Goal: Answer question/provide support: Share knowledge or assist other users

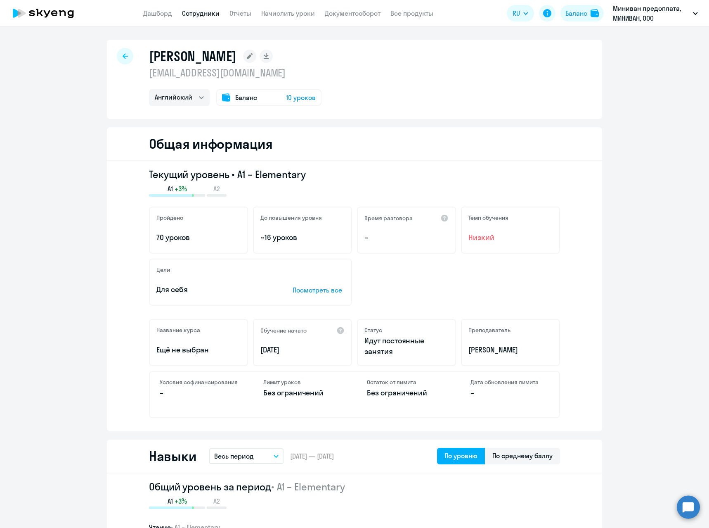
select select "english"
click at [270, 14] on link "Начислить уроки" at bounding box center [288, 13] width 54 height 8
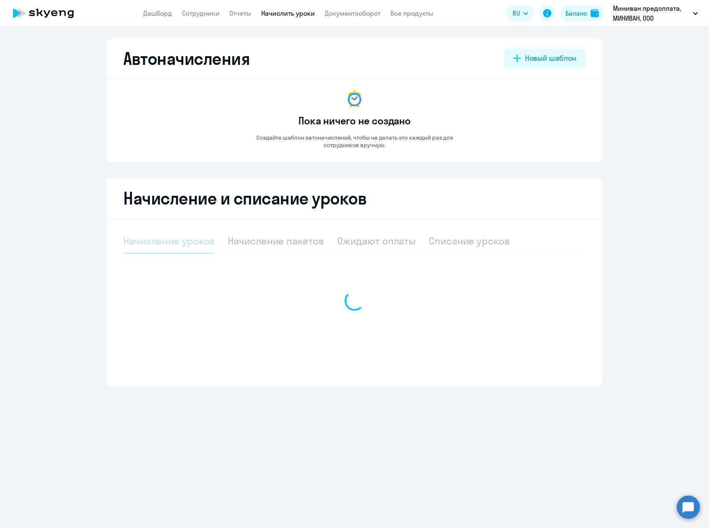
select select "10"
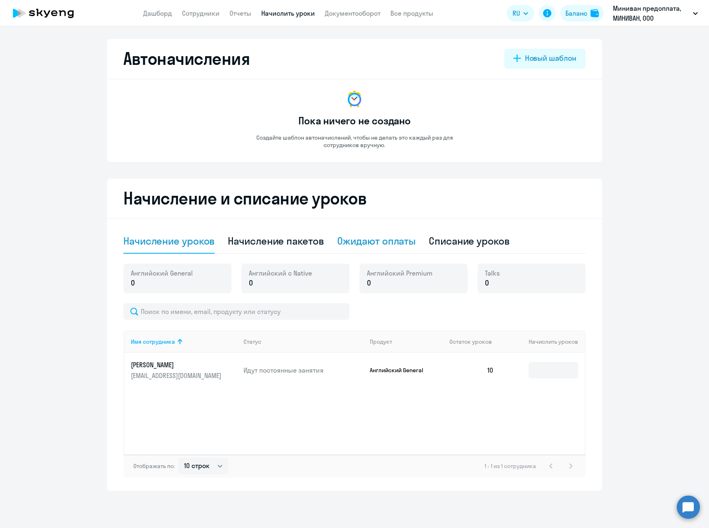
click at [388, 240] on div "Ожидают оплаты" at bounding box center [376, 240] width 79 height 13
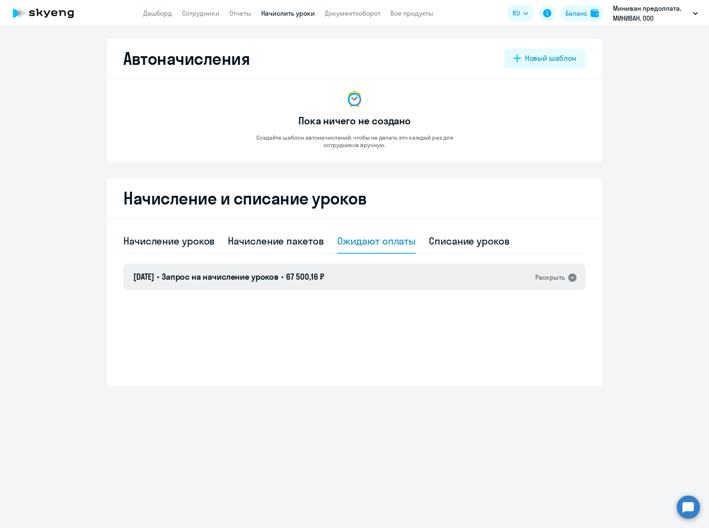
click at [554, 278] on div "Раскрыть" at bounding box center [551, 277] width 30 height 10
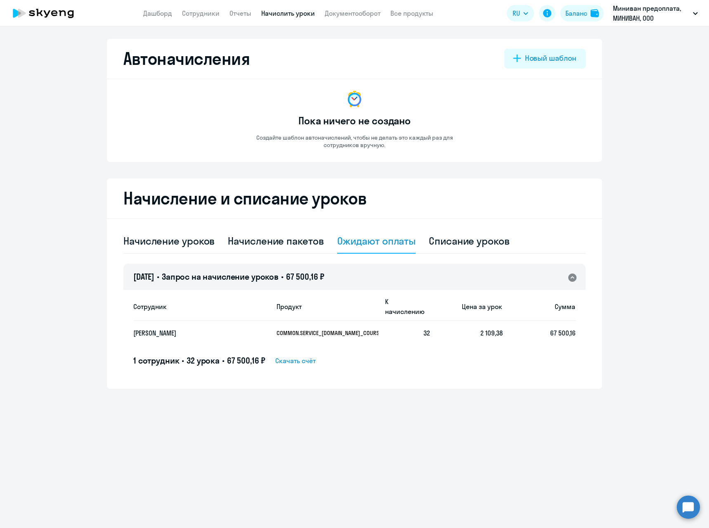
click at [615, 278] on ng-component "Автоначисления Новый шаблон Пока ничего не создано Создайте шаблон автоначислен…" at bounding box center [354, 214] width 709 height 350
click at [258, 244] on div "Начисление пакетов" at bounding box center [276, 240] width 96 height 13
select select "10"
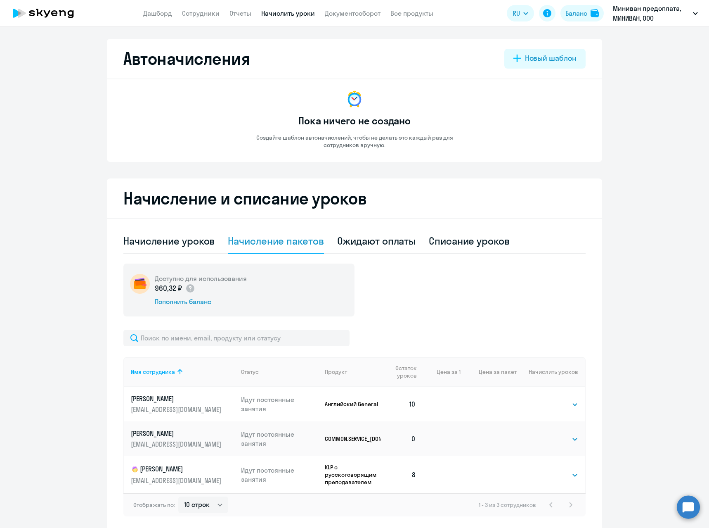
click at [177, 439] on link "[PERSON_NAME] [EMAIL_ADDRESS][DOMAIN_NAME]" at bounding box center [183, 439] width 104 height 20
select select "others"
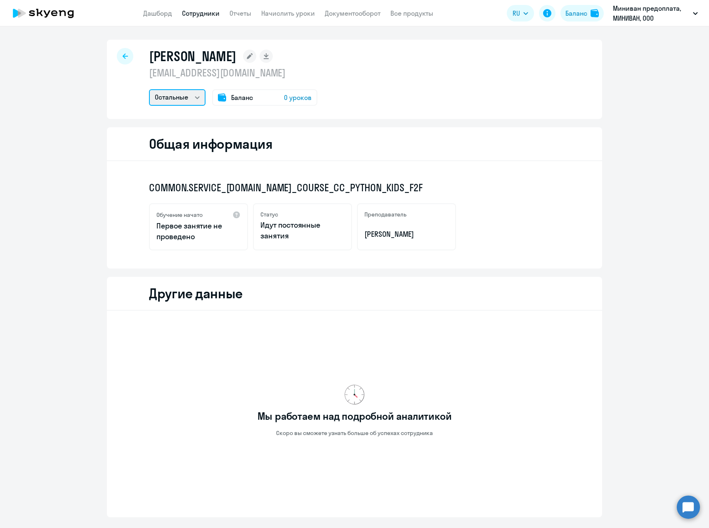
click at [194, 98] on select "Остальные" at bounding box center [177, 97] width 57 height 17
click at [586, 223] on div "COMMON.SERVICE_[DOMAIN_NAME]_COURSE_CC_PYTHON_KIDS_F2F Обучение начато Первое з…" at bounding box center [355, 214] width 496 height 107
click at [693, 511] on circle at bounding box center [688, 506] width 23 height 23
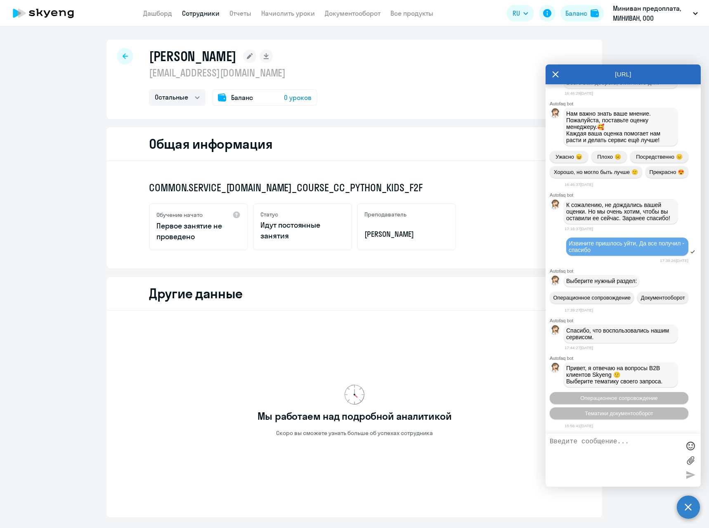
scroll to position [5273, 0]
click at [592, 449] on textarea at bounding box center [615, 460] width 130 height 45
click at [637, 444] on textarea at bounding box center [615, 460] width 130 height 45
click at [693, 505] on circle at bounding box center [688, 506] width 23 height 23
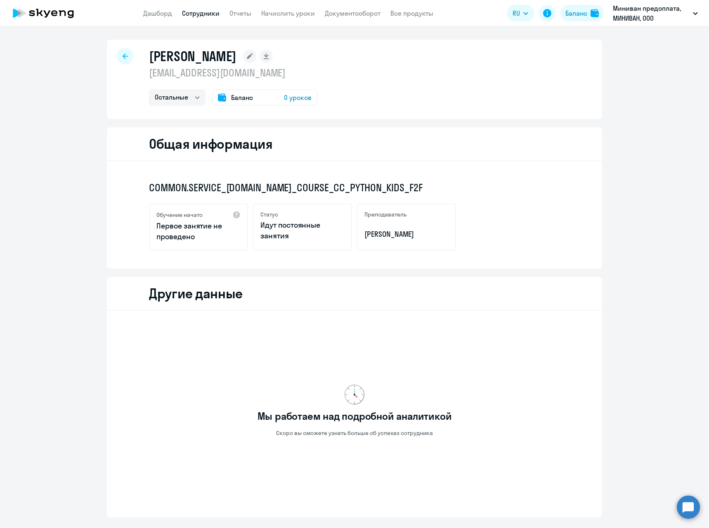
click at [693, 505] on circle at bounding box center [688, 506] width 23 height 23
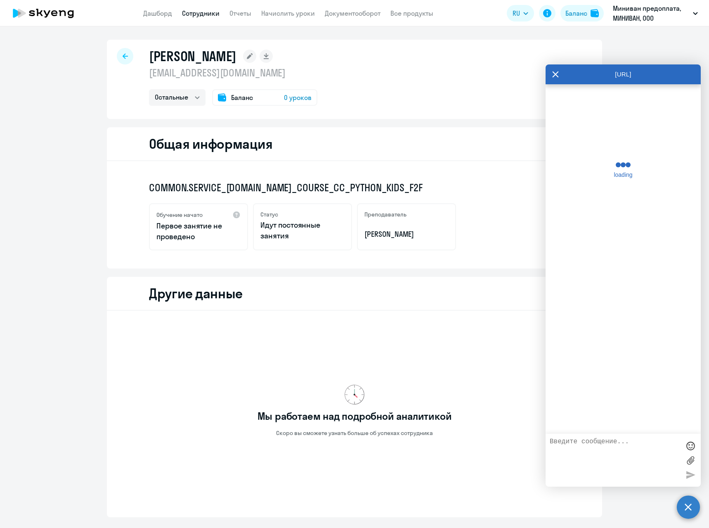
scroll to position [0, 0]
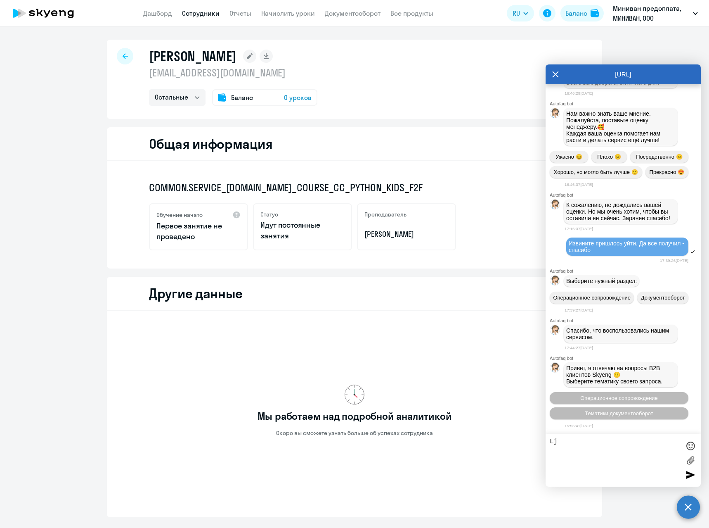
type textarea "L"
type textarea "Добрый день"
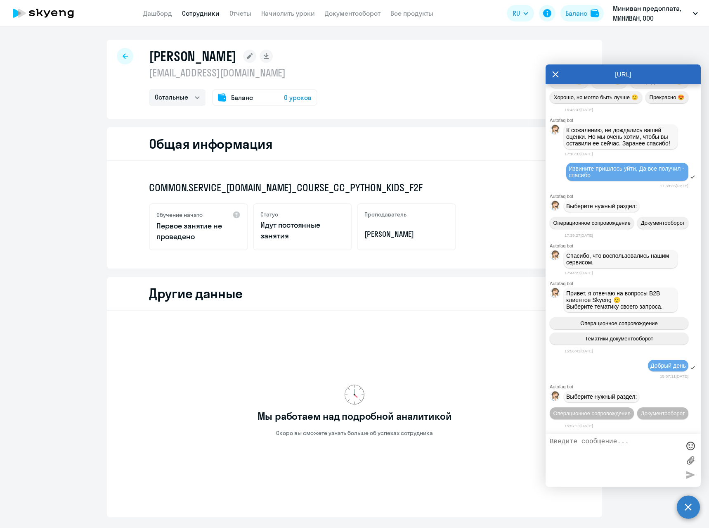
scroll to position [5364, 0]
click at [631, 410] on span "Операционное сопровождение" at bounding box center [592, 413] width 78 height 6
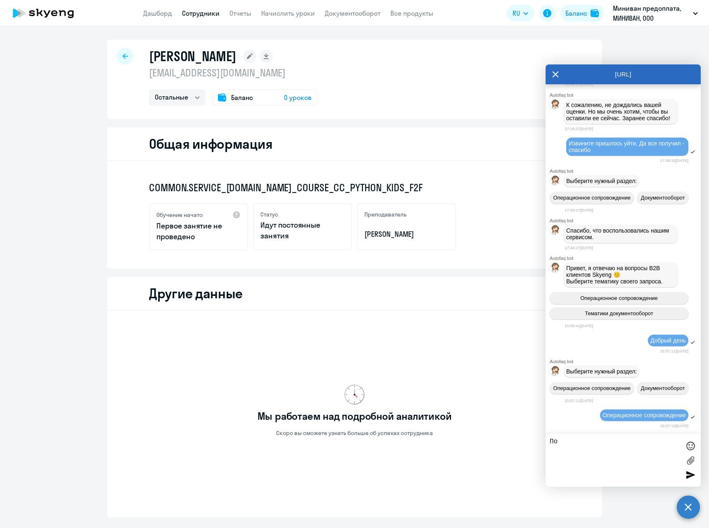
scroll to position [5454, 0]
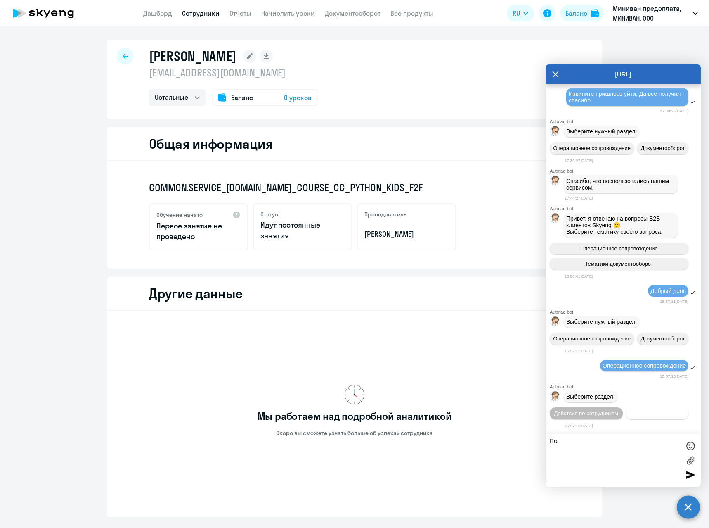
click at [639, 414] on span "Действия с балансом" at bounding box center [658, 413] width 54 height 6
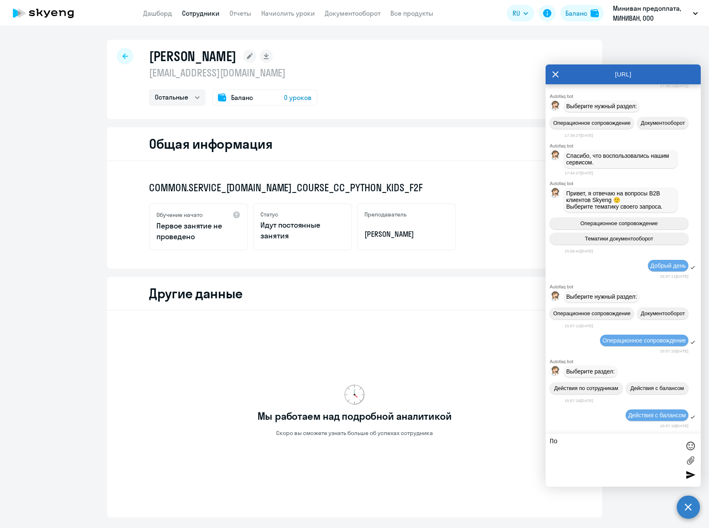
scroll to position [5545, 0]
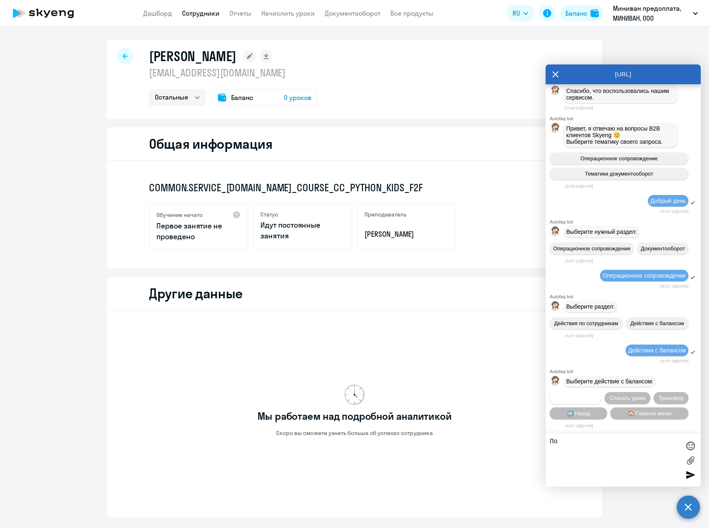
click at [588, 398] on span "Начислить уроки" at bounding box center [576, 398] width 42 height 6
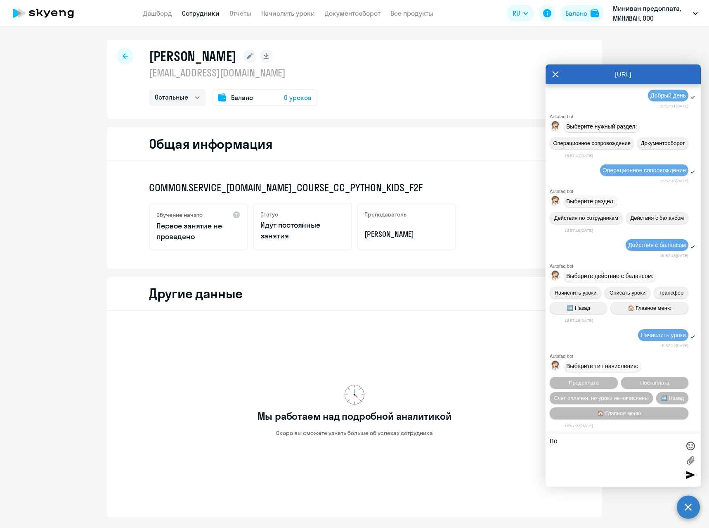
scroll to position [5652, 0]
click at [617, 400] on span "Счет оплачен, но уроки не начислены" at bounding box center [602, 398] width 95 height 6
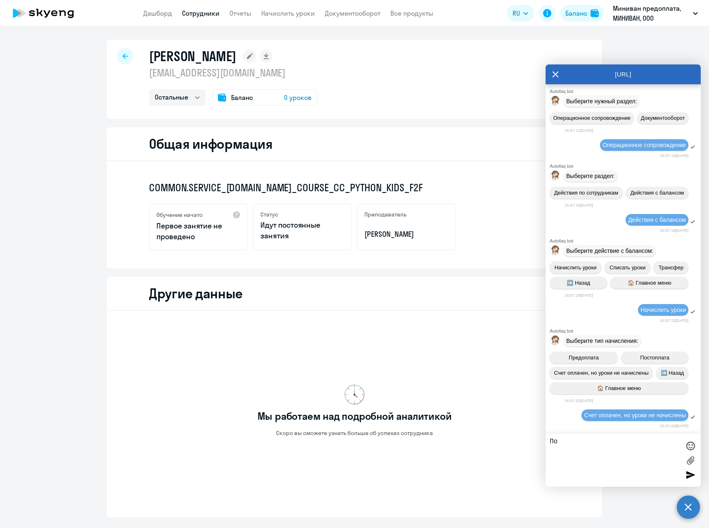
scroll to position [5677, 0]
click at [612, 451] on textarea "По" at bounding box center [615, 460] width 130 height 45
drag, startPoint x: 614, startPoint y: 450, endPoint x: 543, endPoint y: 446, distance: 71.6
click at [543, 446] on body "Дашборд Сотрудники Отчеты Начислить уроки Документооборот Все продукты Дашборд …" at bounding box center [354, 264] width 709 height 528
type textarea "Мы оплатили счет [DATE], прошу начислить уроки [PERSON_NAME]"
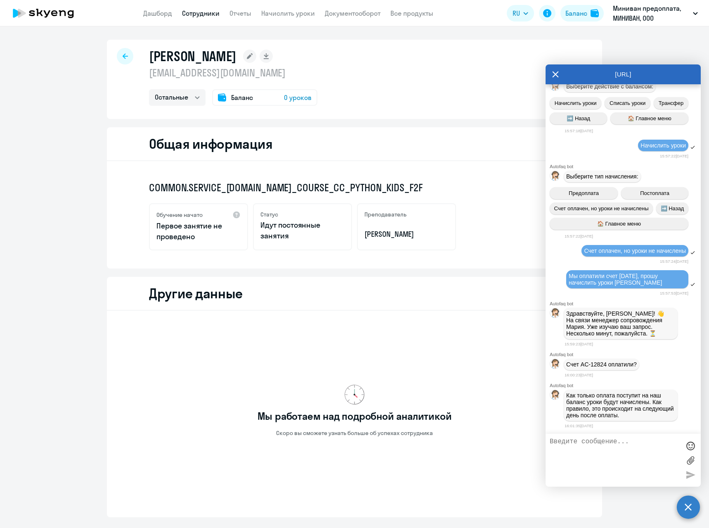
scroll to position [5845, 0]
click at [619, 445] on textarea at bounding box center [615, 460] width 130 height 45
type textarea "L"
type textarea "Да оплатили"
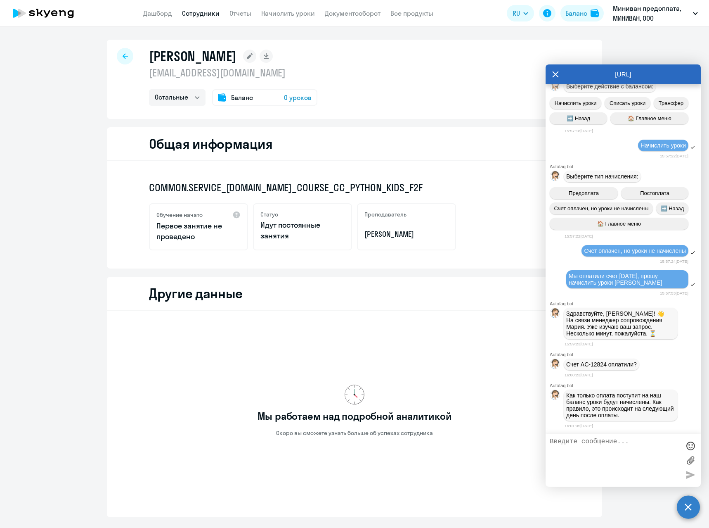
scroll to position [5870, 0]
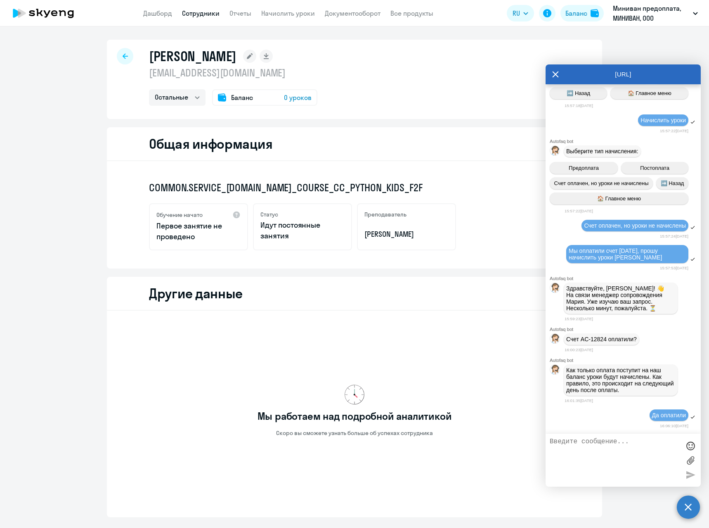
click at [612, 439] on textarea at bounding box center [615, 460] width 130 height 45
type textarea "У нас просто [DATE] занятие в 18ч, можно как то сделать чтобы оно состоялось?"
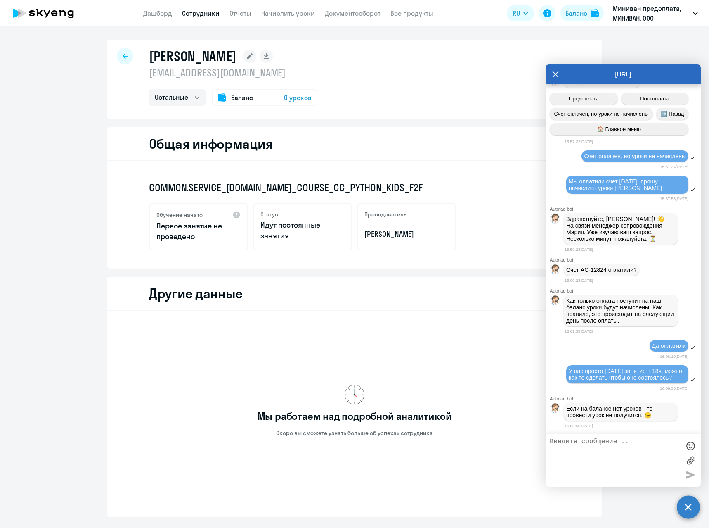
scroll to position [5948, 0]
click at [623, 442] on textarea at bounding box center [615, 460] width 130 height 45
type textarea "А если платежку вам сбросить как то можно будет этот вопрос решить?"
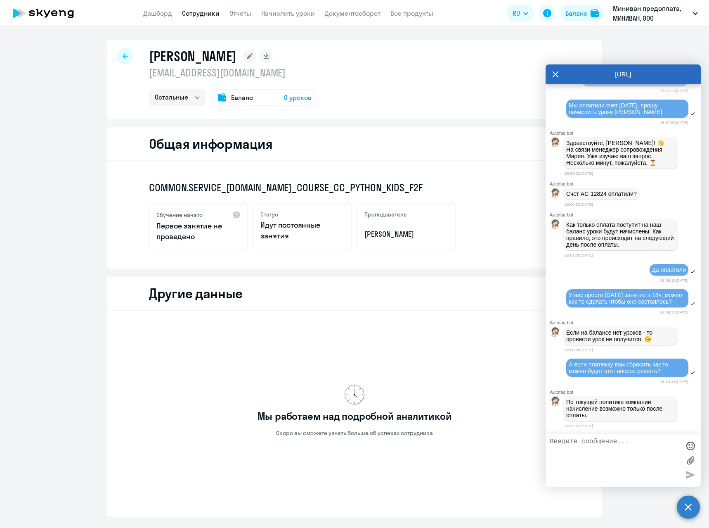
scroll to position [6024, 0]
click at [355, 143] on div "Общая информация" at bounding box center [355, 144] width 496 height 34
click at [468, 94] on div "[PERSON_NAME] [EMAIL_ADDRESS][DOMAIN_NAME] Остальные Баланс 0 уроков" at bounding box center [355, 79] width 496 height 79
click at [605, 446] on textarea at bounding box center [615, 460] width 130 height 45
type textarea "А банковское поступление в ручном режиме проверить вы можете? Деньги с [PERSON_…"
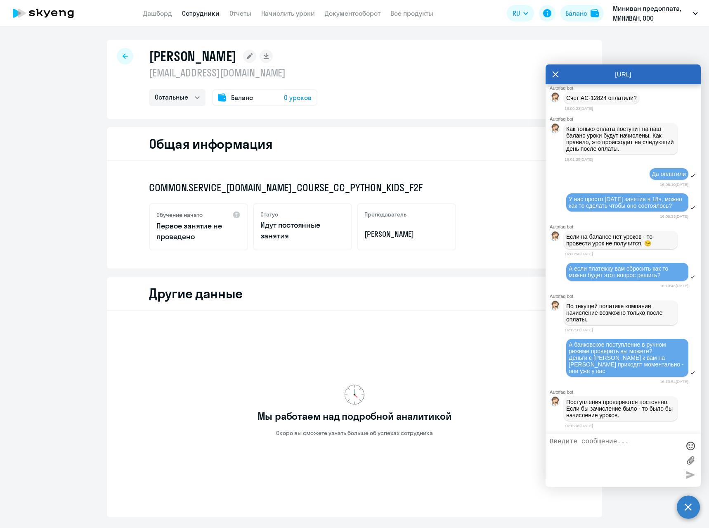
scroll to position [6114, 0]
click at [279, 17] on app-menu-item-link "Начислить уроки" at bounding box center [288, 13] width 54 height 10
click at [279, 10] on link "Начислить уроки" at bounding box center [288, 13] width 54 height 8
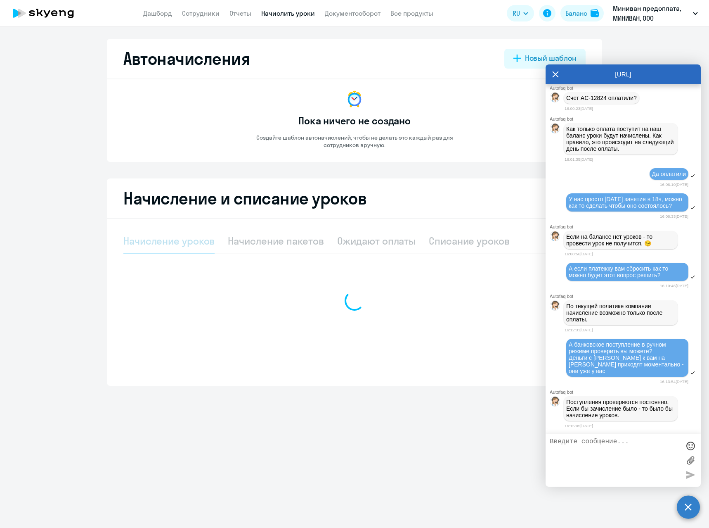
select select "10"
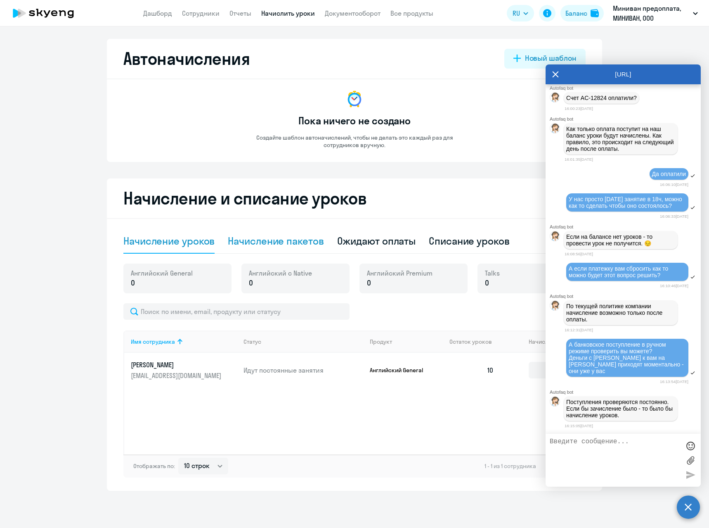
click at [277, 240] on div "Начисление пакетов" at bounding box center [276, 240] width 96 height 13
select select "10"
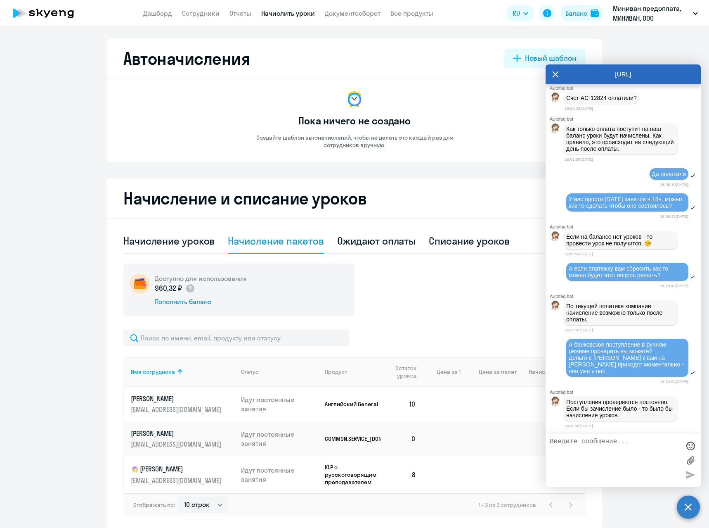
scroll to position [35, 0]
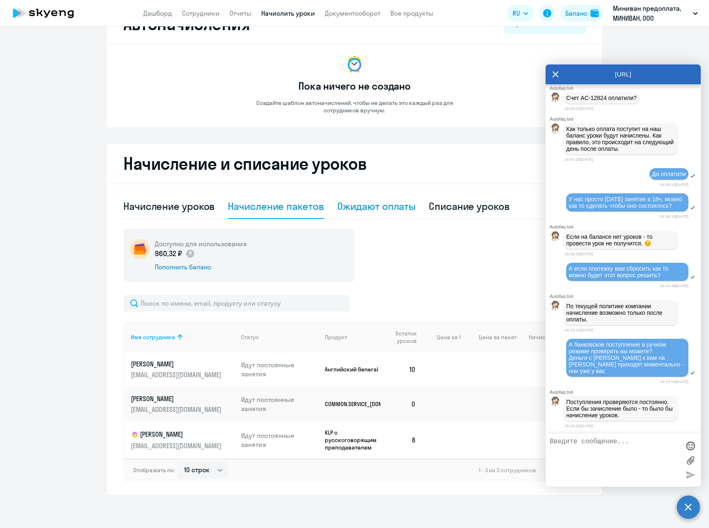
click at [368, 212] on div "Ожидают оплаты" at bounding box center [376, 205] width 79 height 13
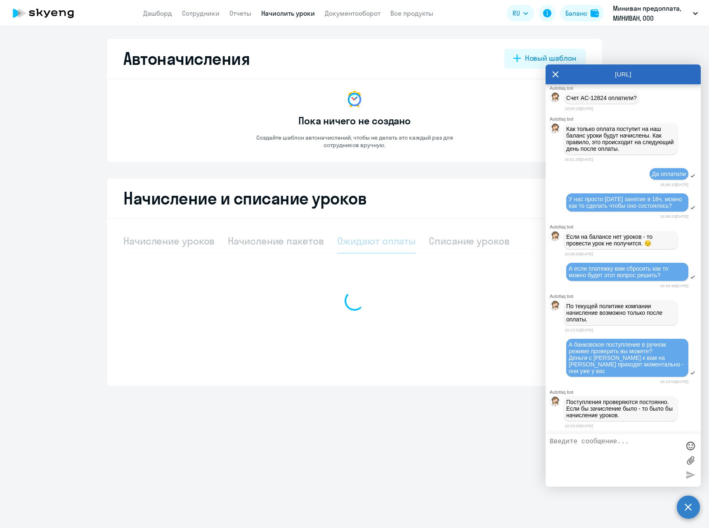
scroll to position [0, 0]
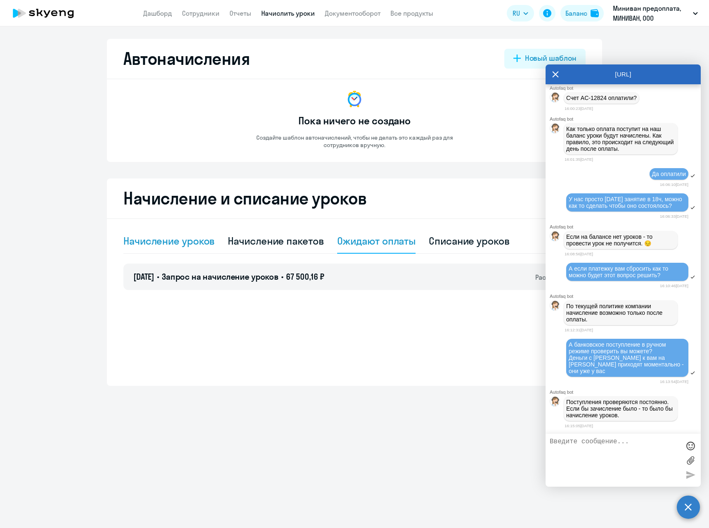
click at [179, 242] on div "Начисление уроков" at bounding box center [168, 240] width 91 height 13
select select "10"
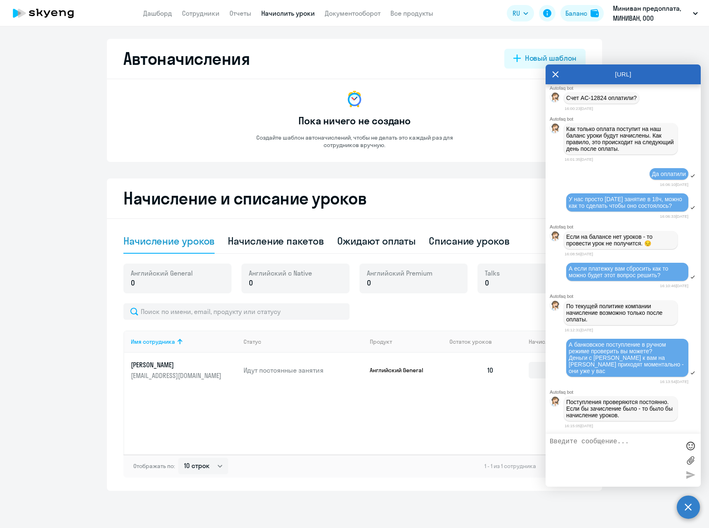
click at [614, 441] on textarea at bounding box center [615, 460] width 130 height 45
type textarea "Тогда [DATE] занятие будет отменено? Оно не будет списано никак?"
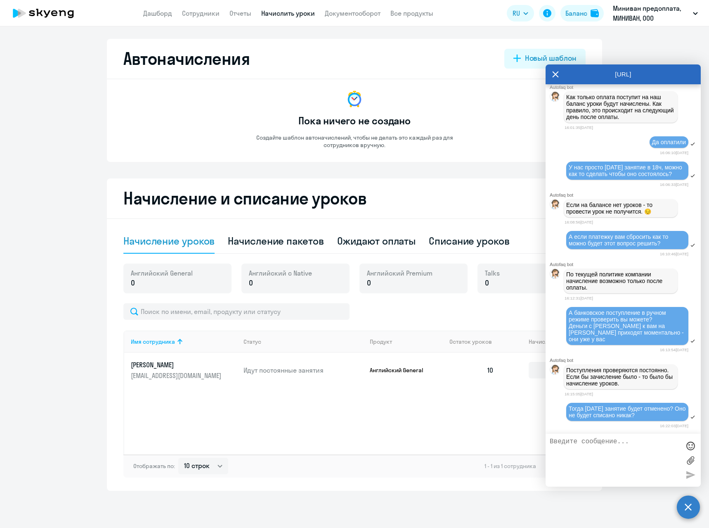
click at [366, 398] on div "Имя сотрудника Статус Продукт Остаток уроков Начислить уроков [PERSON_NAME] [EM…" at bounding box center [354, 392] width 463 height 124
click at [268, 243] on div "Начисление пакетов" at bounding box center [276, 240] width 96 height 13
select select "10"
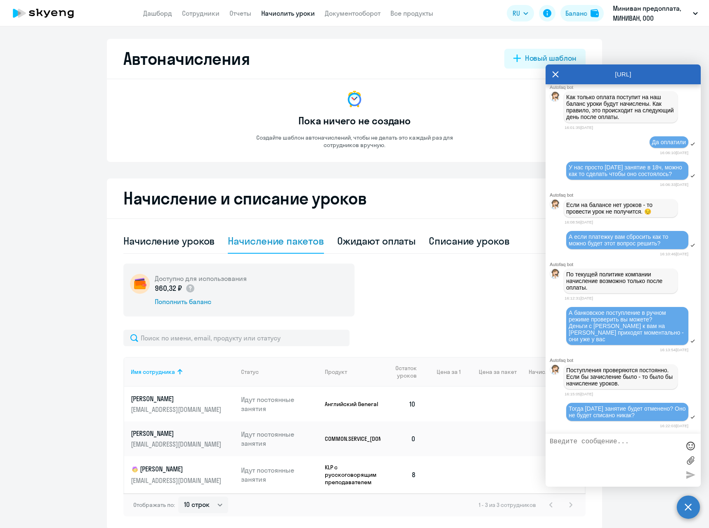
scroll to position [35, 0]
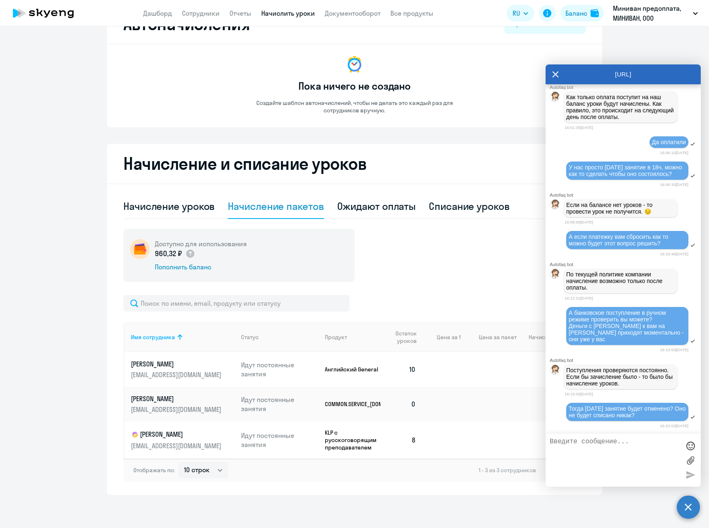
click at [270, 400] on p "Идут постоянные занятия" at bounding box center [280, 404] width 78 height 18
click at [147, 399] on p "[PERSON_NAME]" at bounding box center [177, 398] width 93 height 9
select select "others"
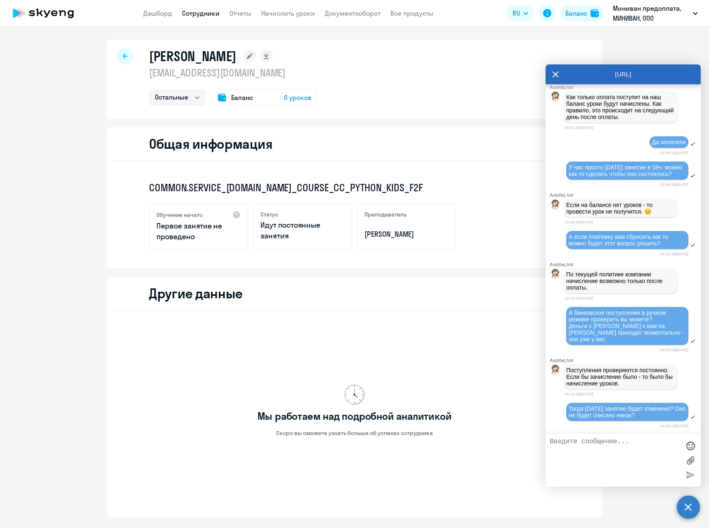
click at [493, 205] on div "Обучение начато Первое занятие не проведено Статус Идут постоянные занятия Преп…" at bounding box center [354, 226] width 411 height 47
